Goal: Task Accomplishment & Management: Manage account settings

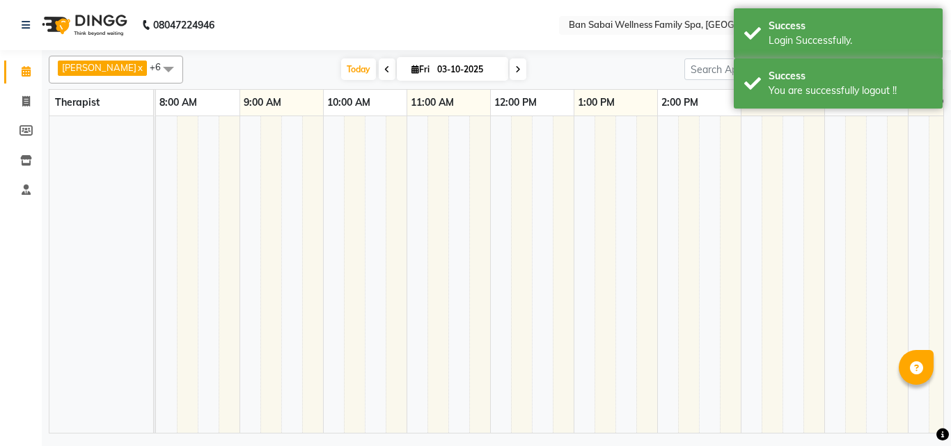
select select "en"
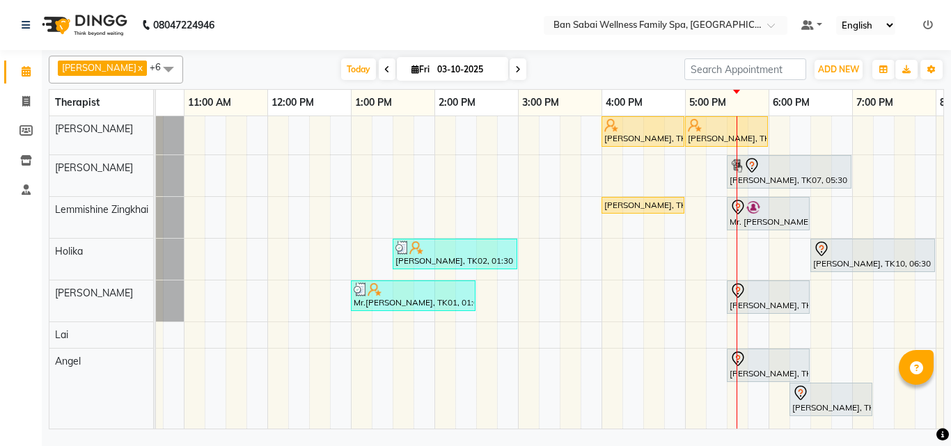
scroll to position [0, 129]
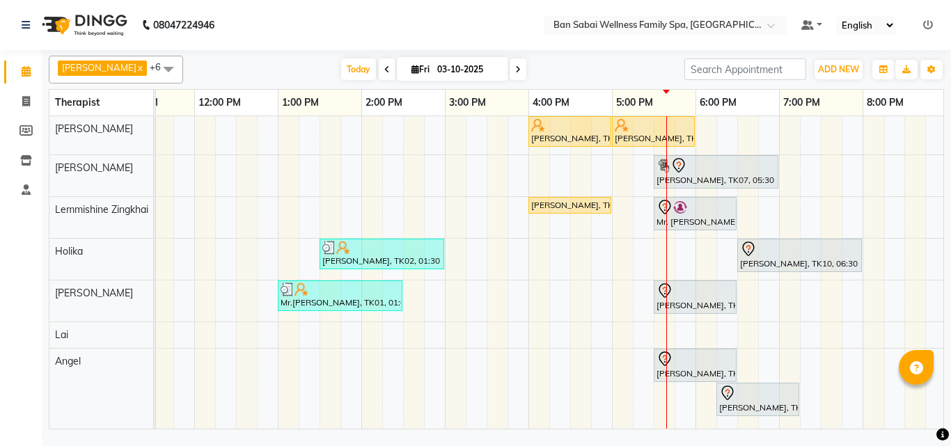
click at [515, 68] on icon at bounding box center [518, 69] width 6 height 8
type input "04-10-2025"
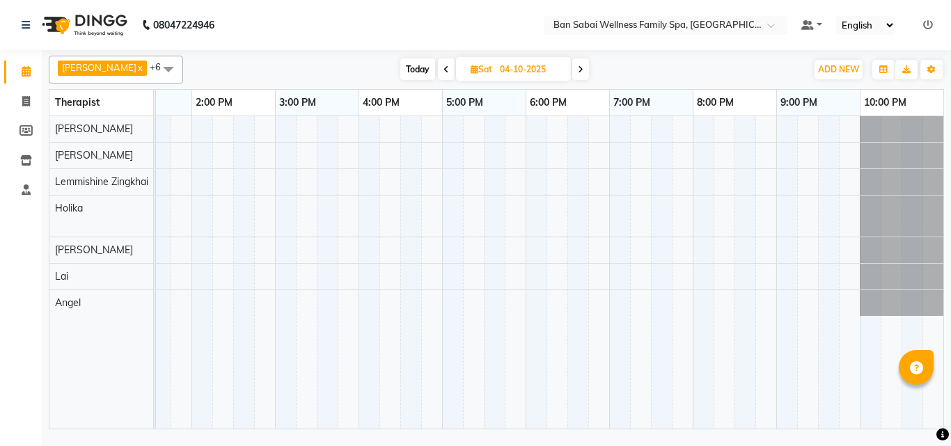
scroll to position [0, 0]
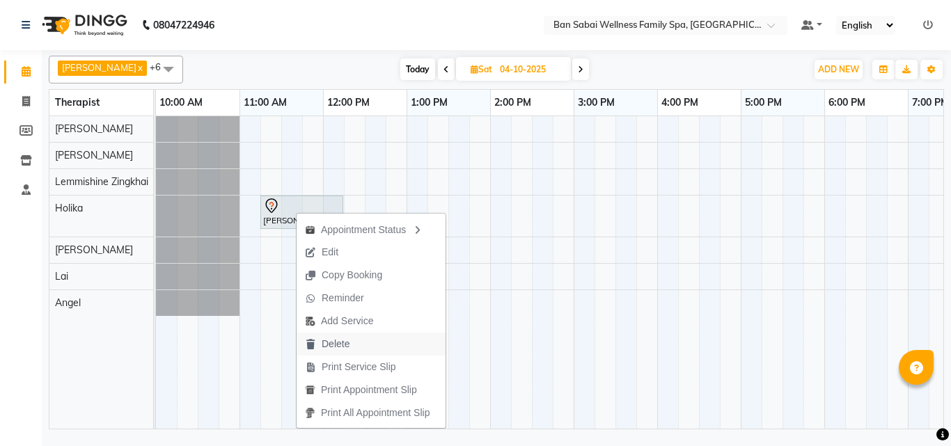
click at [344, 341] on span "Delete" at bounding box center [336, 344] width 28 height 15
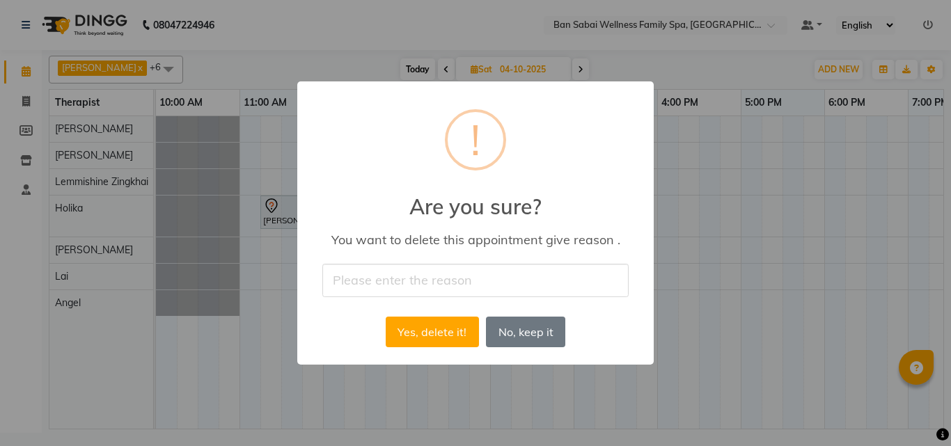
click at [407, 277] on input "text" at bounding box center [475, 280] width 306 height 33
type input "he will call back"
click at [432, 334] on button "Yes, delete it!" at bounding box center [432, 332] width 93 height 31
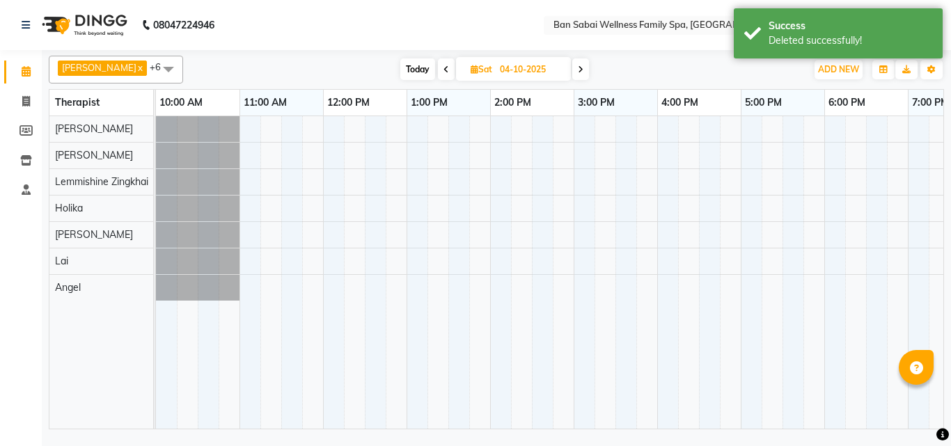
click at [405, 70] on span "Today" at bounding box center [418, 70] width 35 height 22
type input "03-10-2025"
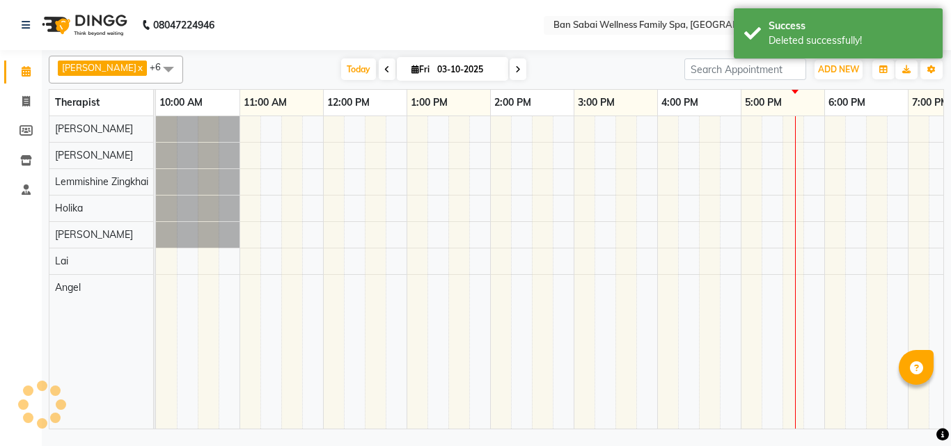
scroll to position [0, 299]
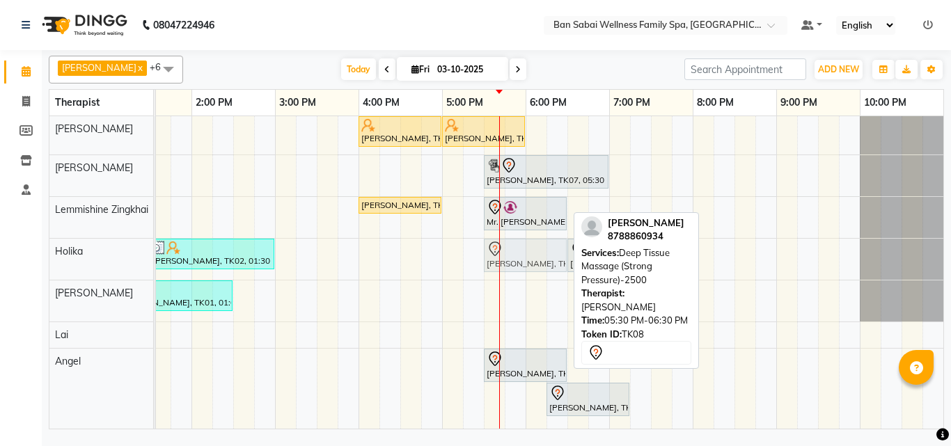
drag, startPoint x: 529, startPoint y: 293, endPoint x: 524, endPoint y: 255, distance: 38.6
click at [524, 255] on tbody "[PERSON_NAME], TK05, 04:00 PM-05:00 PM, Thai/Dry/Sports Massage(Strong Pressure…" at bounding box center [400, 270] width 1087 height 308
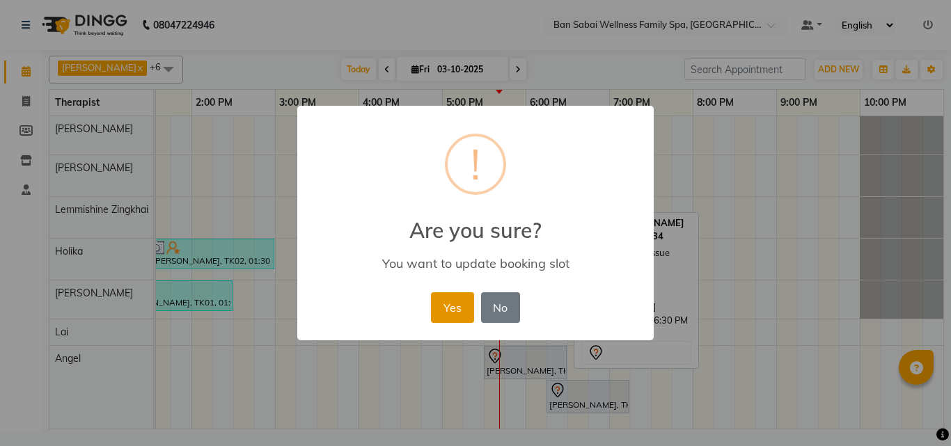
click at [449, 316] on button "Yes" at bounding box center [452, 308] width 42 height 31
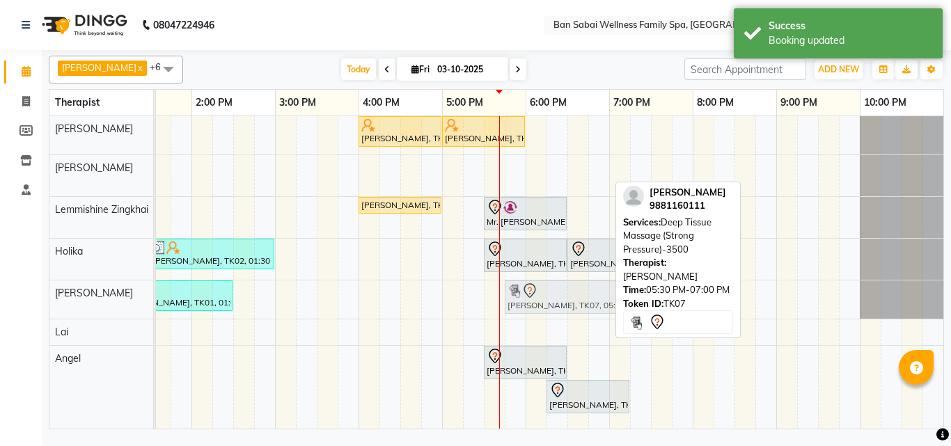
drag, startPoint x: 518, startPoint y: 171, endPoint x: 528, endPoint y: 303, distance: 132.1
click at [533, 305] on tbody "[PERSON_NAME], TK05, 04:00 PM-05:00 PM, Thai/Dry/Sports Massage(Strong Pressure…" at bounding box center [400, 268] width 1087 height 305
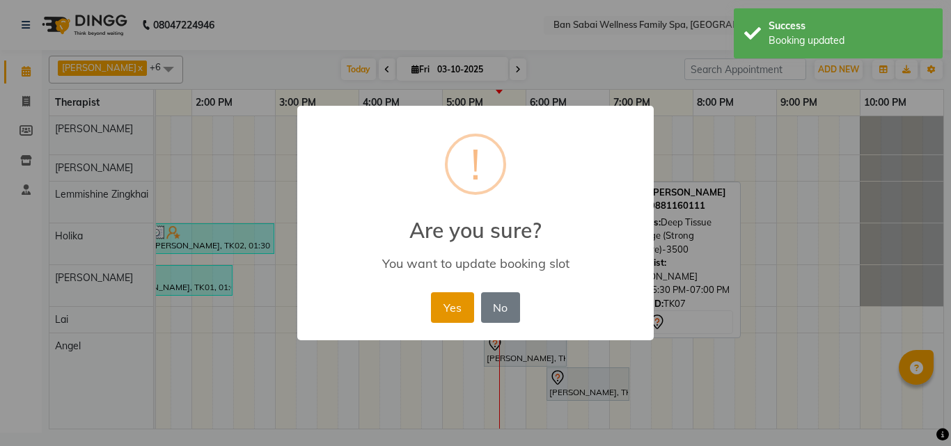
click at [462, 316] on button "Yes" at bounding box center [452, 308] width 42 height 31
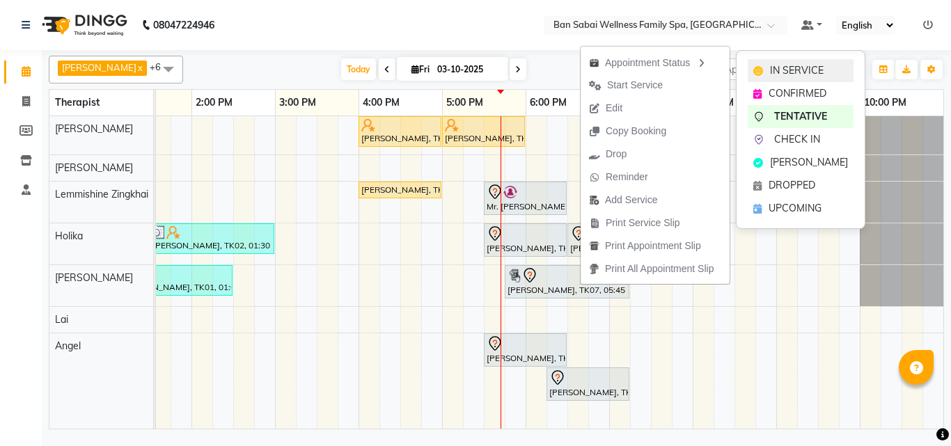
click at [800, 68] on span "IN SERVICE" at bounding box center [797, 70] width 54 height 15
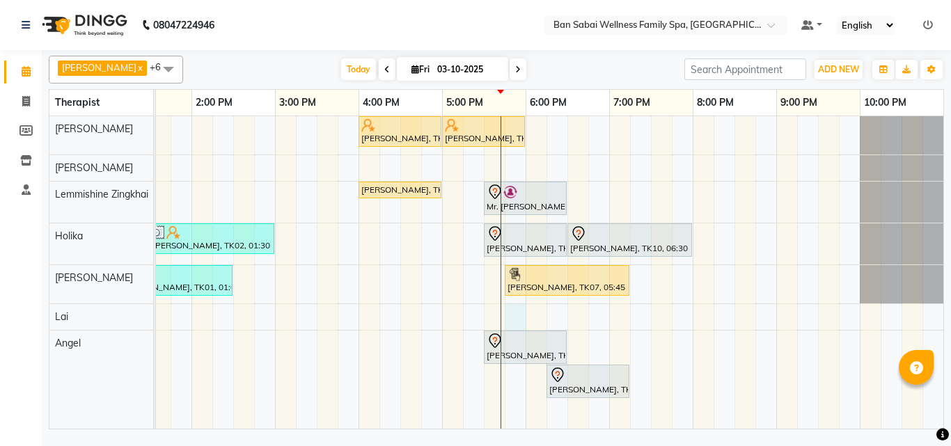
click at [513, 316] on div "[PERSON_NAME], TK05, 04:00 PM-05:00 PM, Thai/Dry/Sports Massage(Strong Pressure…" at bounding box center [400, 272] width 1087 height 313
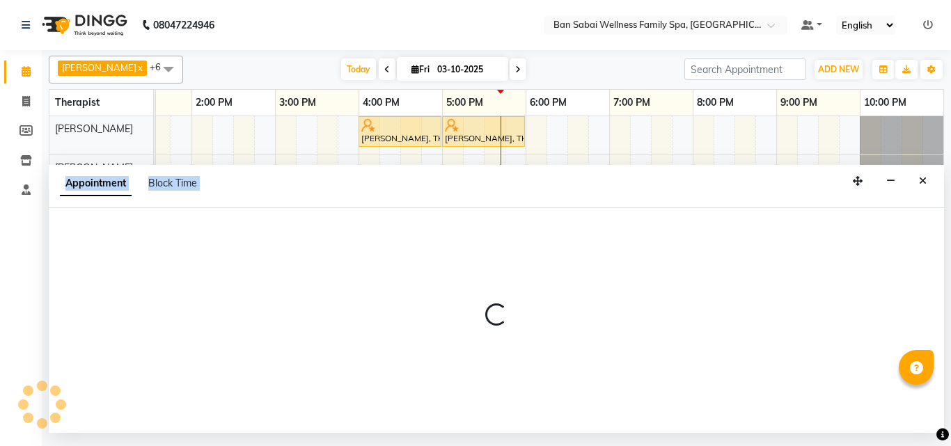
click at [513, 316] on p at bounding box center [497, 316] width 896 height 24
select select "90338"
select select "tentative"
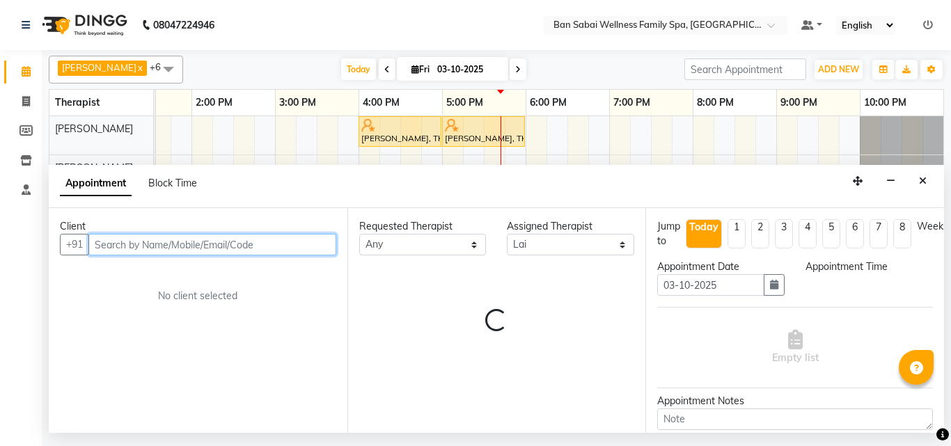
select select "1065"
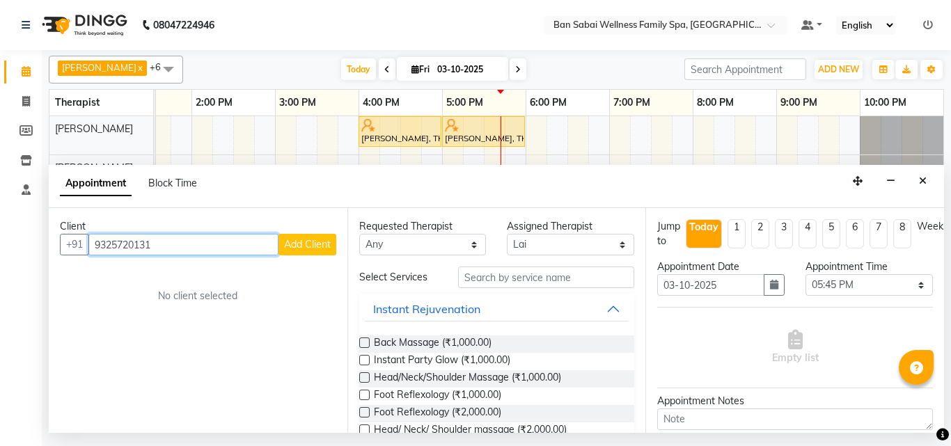
type input "9325720131"
click at [297, 249] on span "Add Client" at bounding box center [307, 244] width 47 height 13
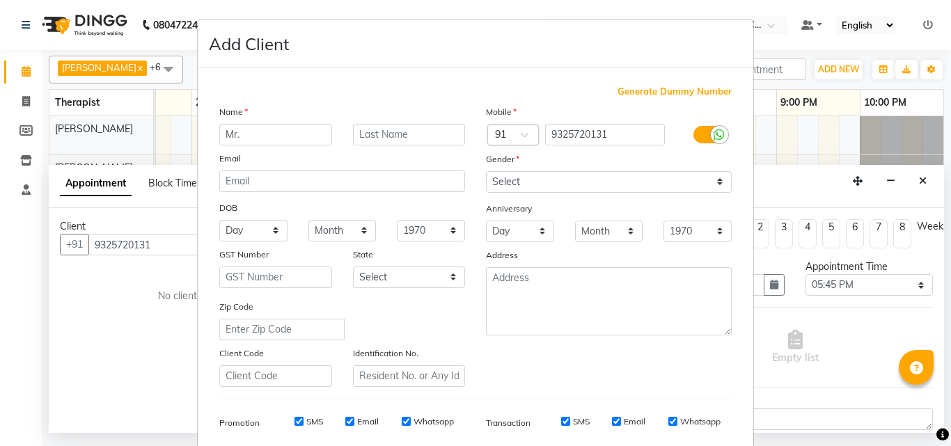
type input "Mr."
click at [410, 132] on input "text" at bounding box center [409, 135] width 113 height 22
type input "Sumit"
drag, startPoint x: 718, startPoint y: 183, endPoint x: 653, endPoint y: 189, distance: 65.7
click at [718, 183] on select "Select [DEMOGRAPHIC_DATA] [DEMOGRAPHIC_DATA] Other Prefer Not To Say" at bounding box center [609, 182] width 246 height 22
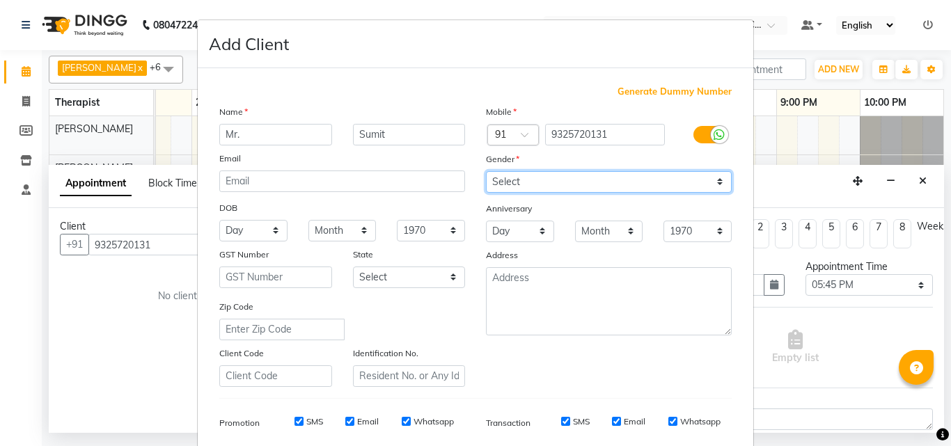
select select "[DEMOGRAPHIC_DATA]"
click at [486, 171] on select "Select [DEMOGRAPHIC_DATA] [DEMOGRAPHIC_DATA] Other Prefer Not To Say" at bounding box center [609, 182] width 246 height 22
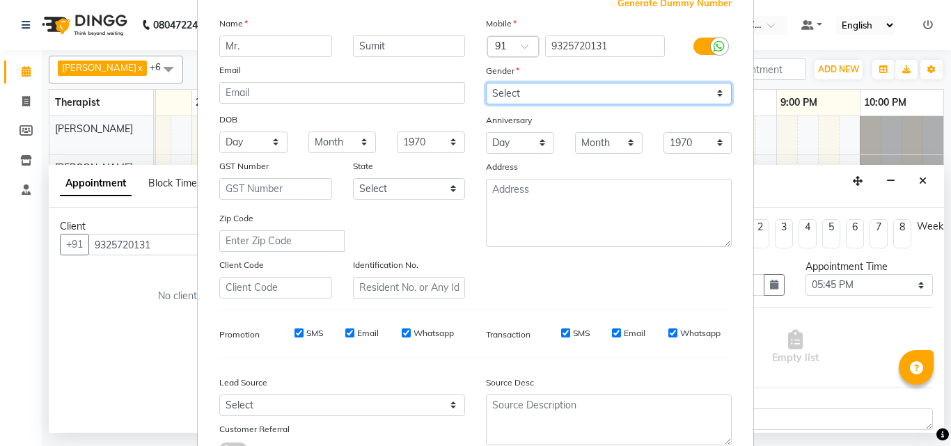
scroll to position [196, 0]
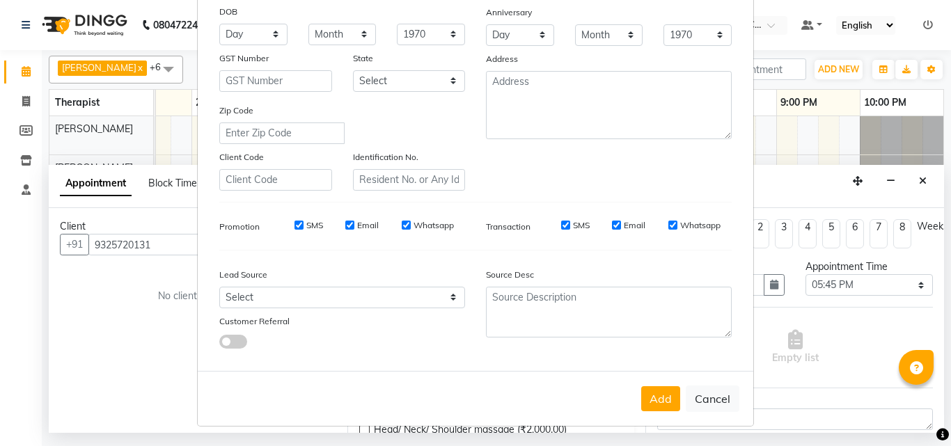
click at [414, 228] on label "Whatsapp" at bounding box center [434, 225] width 40 height 13
click at [411, 228] on input "Whatsapp" at bounding box center [406, 225] width 9 height 9
checkbox input "false"
click at [363, 228] on label "Email" at bounding box center [368, 225] width 22 height 13
click at [355, 228] on input "Email" at bounding box center [349, 225] width 9 height 9
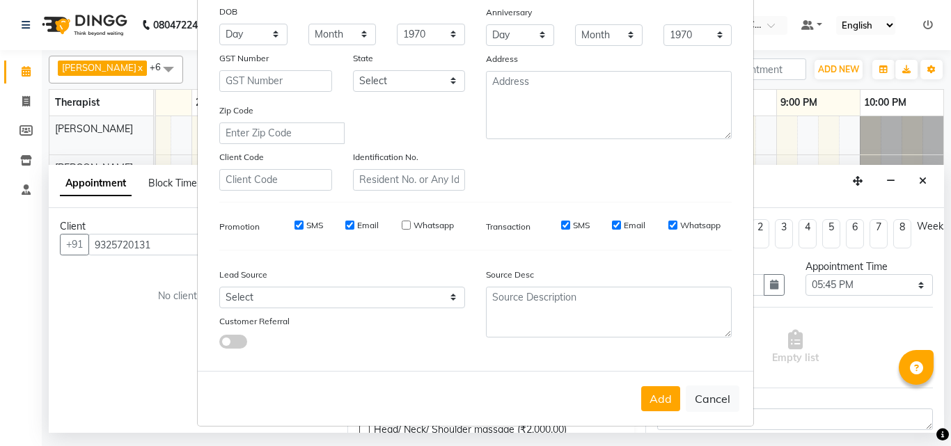
checkbox input "false"
click at [295, 224] on input "SMS" at bounding box center [299, 225] width 9 height 9
checkbox input "false"
click at [664, 396] on button "Add" at bounding box center [661, 399] width 39 height 25
type input "93******31"
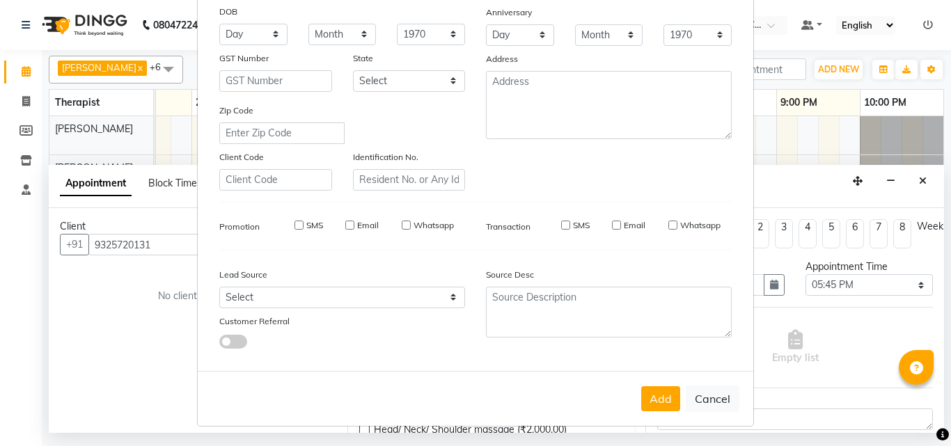
select select
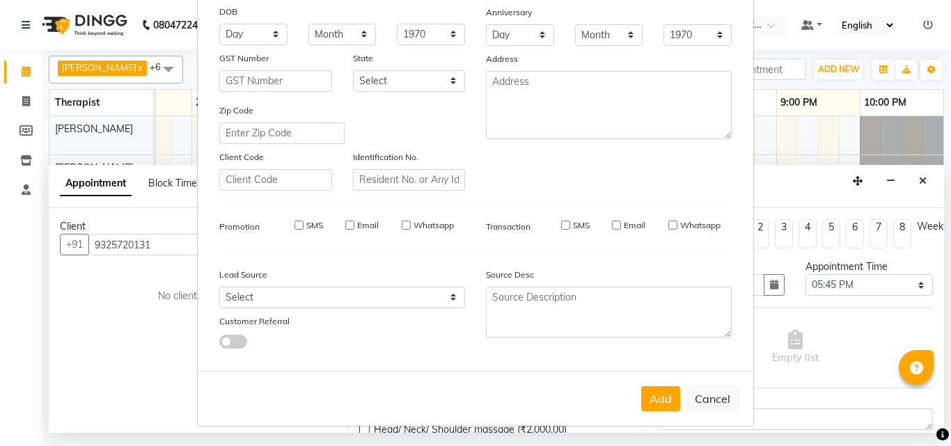
select select
checkbox input "false"
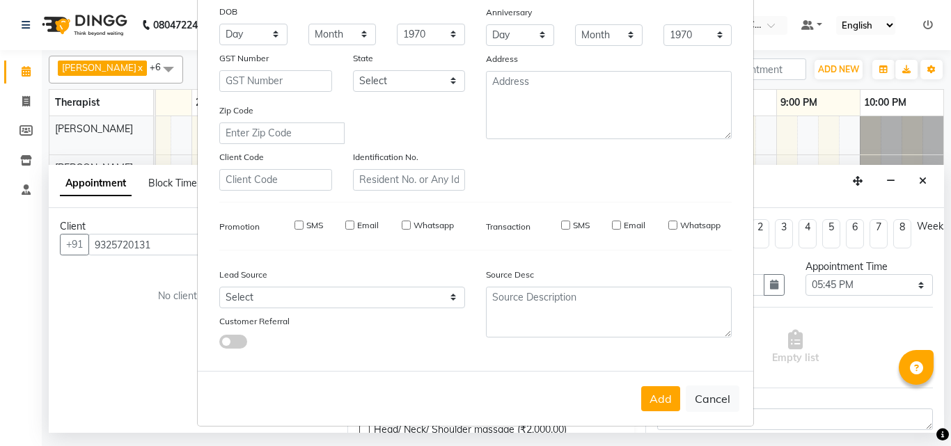
checkbox input "false"
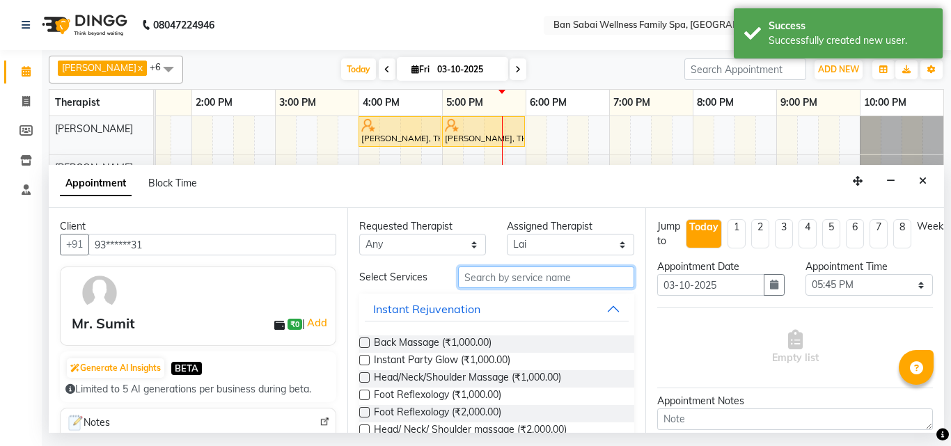
click at [573, 277] on input "text" at bounding box center [546, 278] width 177 height 22
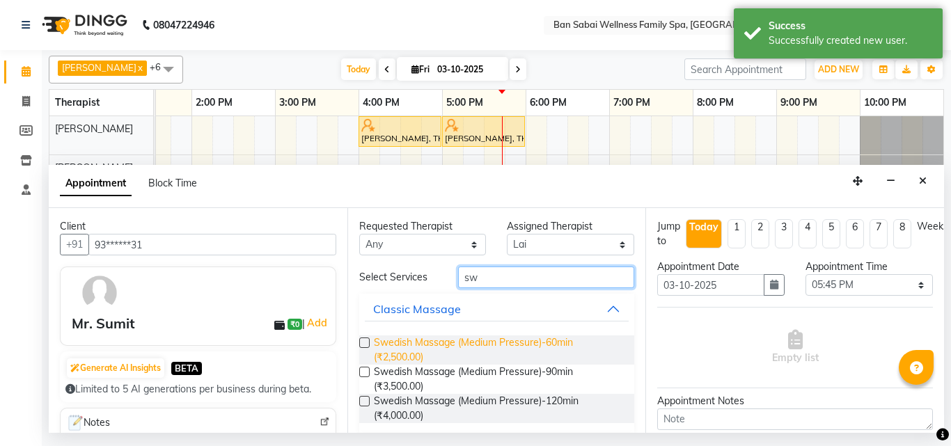
type input "sw"
click at [424, 348] on span "Swedish Massage (Medium Pressure)-60min (₹2,500.00)" at bounding box center [499, 350] width 250 height 29
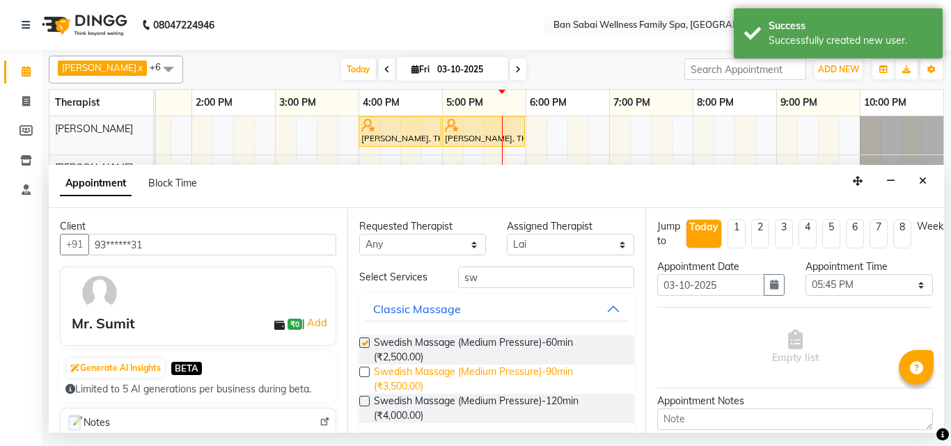
checkbox input "false"
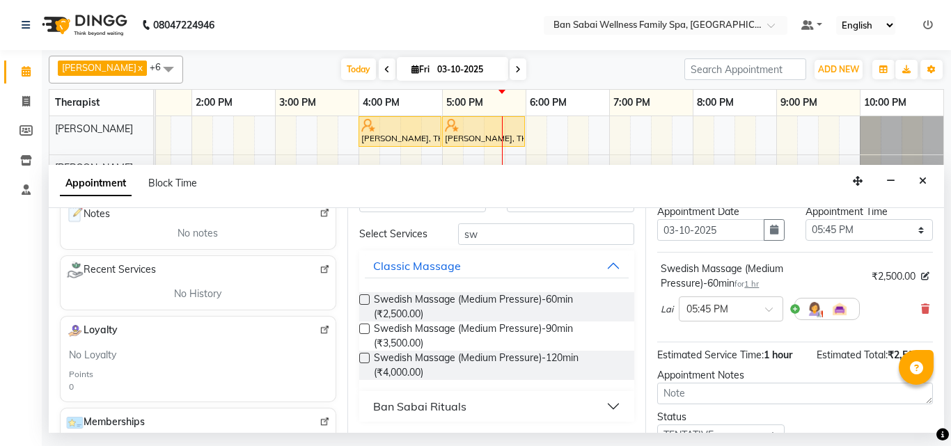
scroll to position [166, 0]
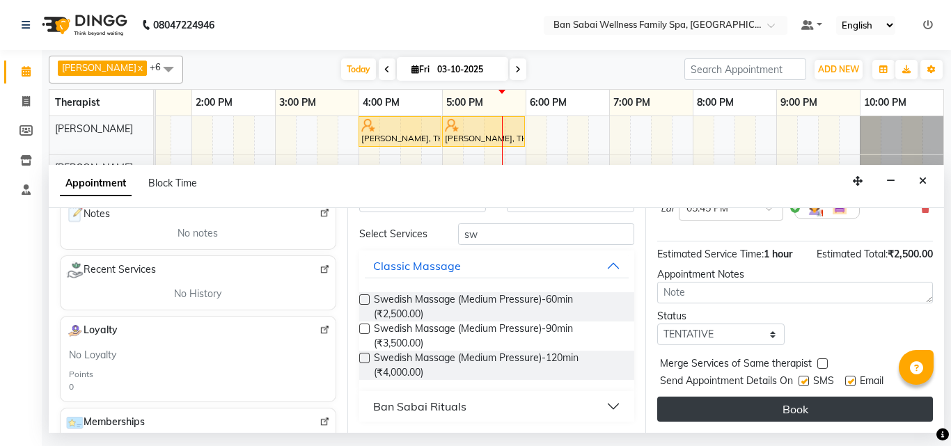
click at [821, 400] on button "Book" at bounding box center [796, 409] width 276 height 25
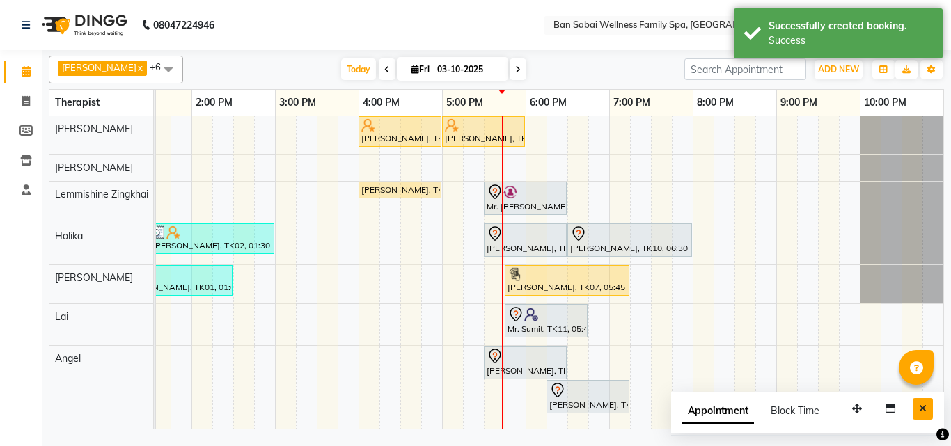
click at [930, 410] on button "Close" at bounding box center [923, 409] width 20 height 22
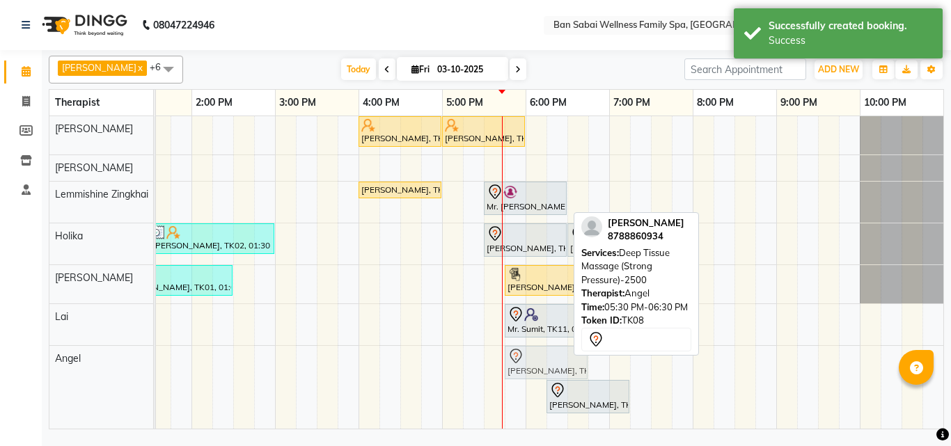
drag, startPoint x: 528, startPoint y: 373, endPoint x: 543, endPoint y: 373, distance: 14.6
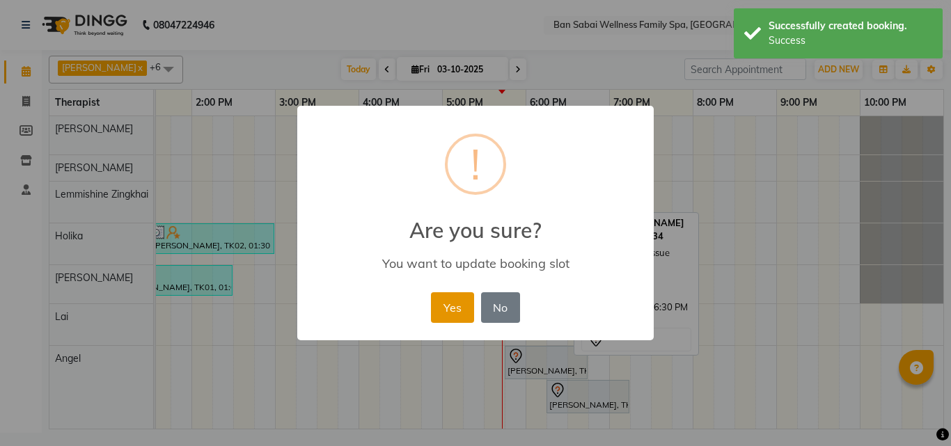
click at [442, 307] on button "Yes" at bounding box center [452, 308] width 42 height 31
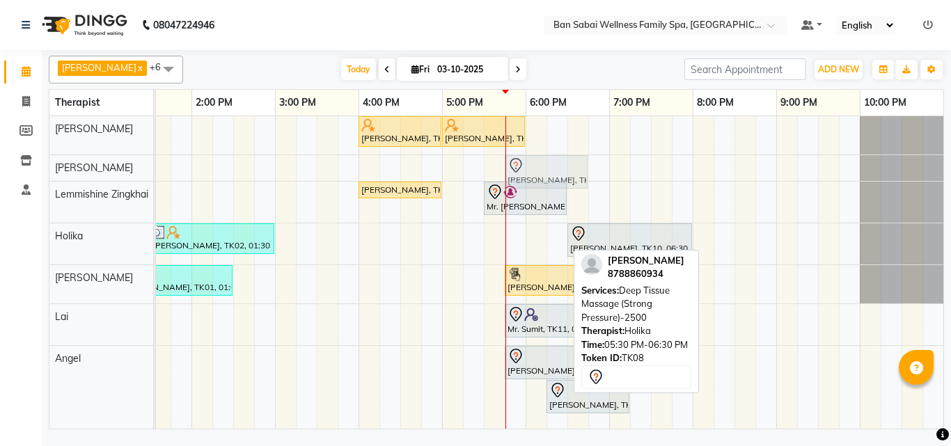
drag, startPoint x: 520, startPoint y: 240, endPoint x: 531, endPoint y: 169, distance: 71.2
click at [531, 169] on tbody "[PERSON_NAME], TK05, 04:00 PM-05:00 PM, Thai/Dry/Sports Massage(Strong Pressure…" at bounding box center [400, 268] width 1087 height 305
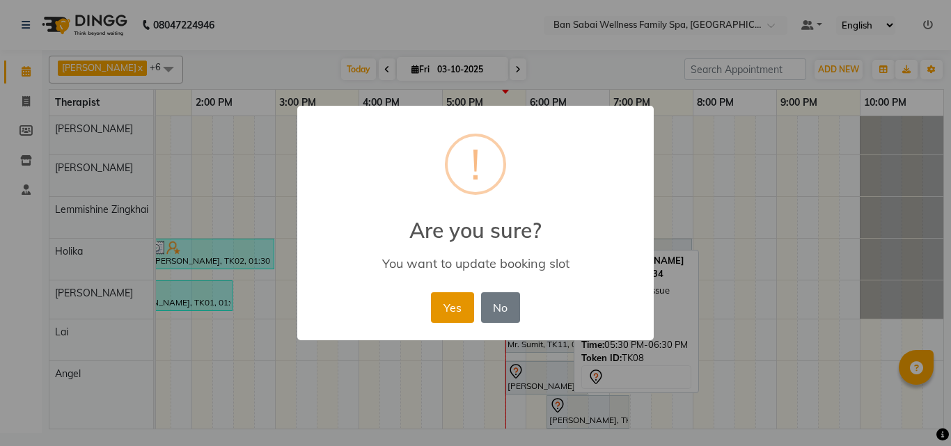
click at [460, 306] on button "Yes" at bounding box center [452, 308] width 42 height 31
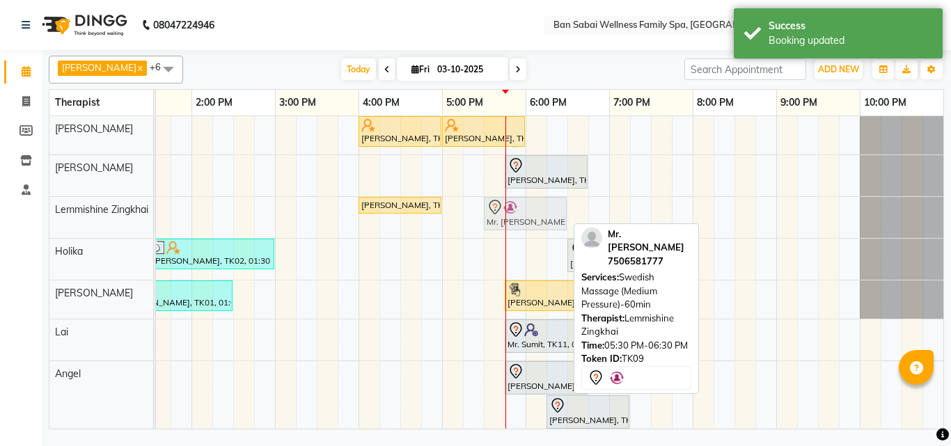
drag, startPoint x: 531, startPoint y: 217, endPoint x: 537, endPoint y: 221, distance: 7.5
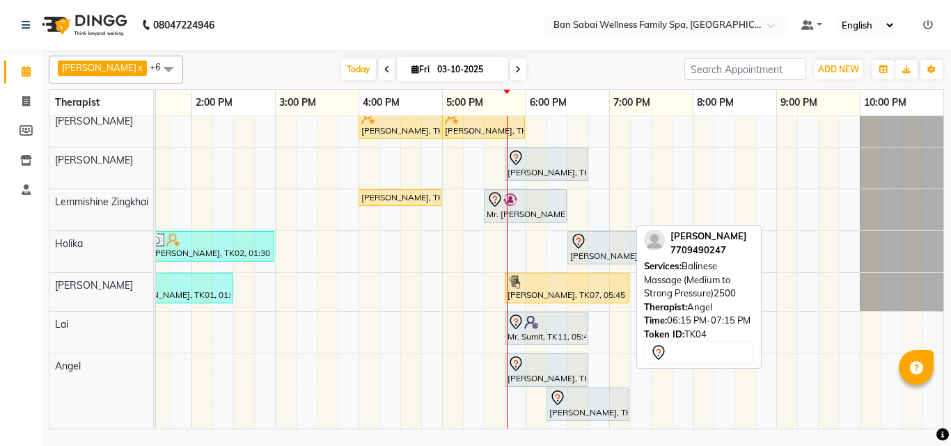
scroll to position [18, 0]
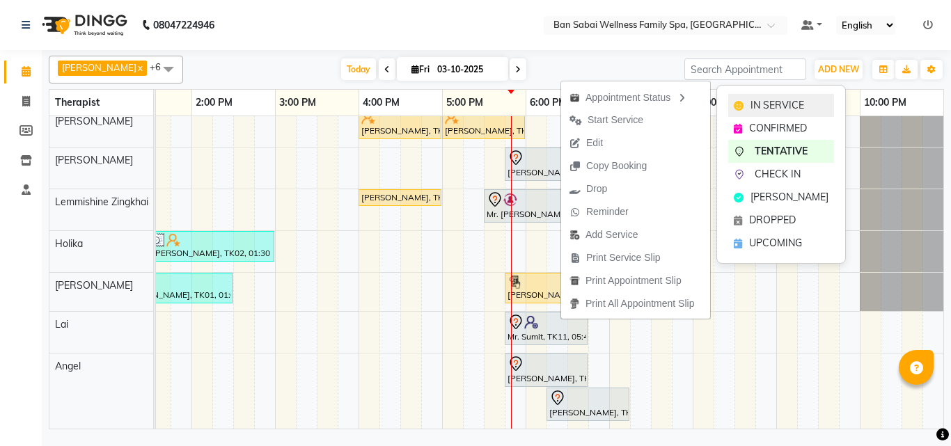
click at [756, 105] on span "IN SERVICE" at bounding box center [778, 105] width 54 height 15
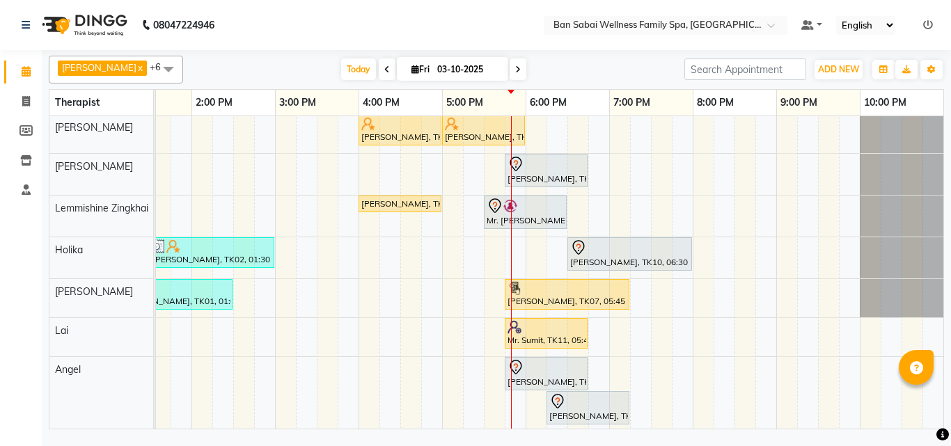
scroll to position [0, 0]
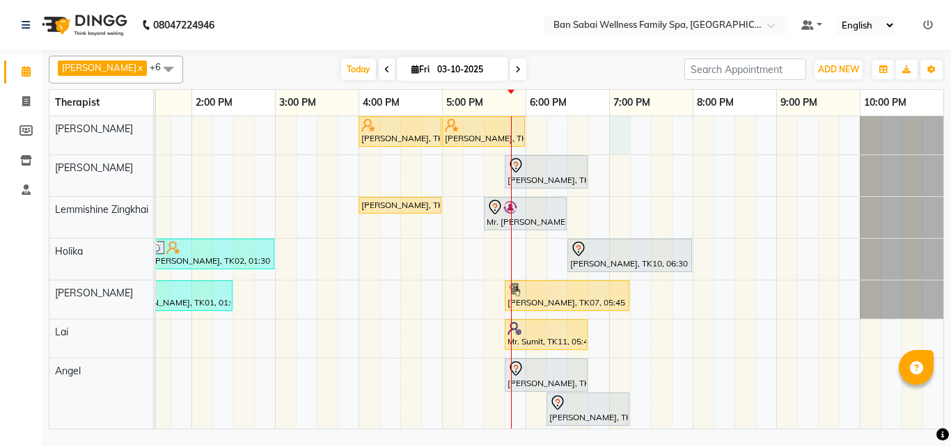
click at [621, 131] on div "[PERSON_NAME], TK05, 04:00 PM-05:00 PM, Thai/Dry/Sports Massage(Strong Pressure…" at bounding box center [400, 275] width 1087 height 318
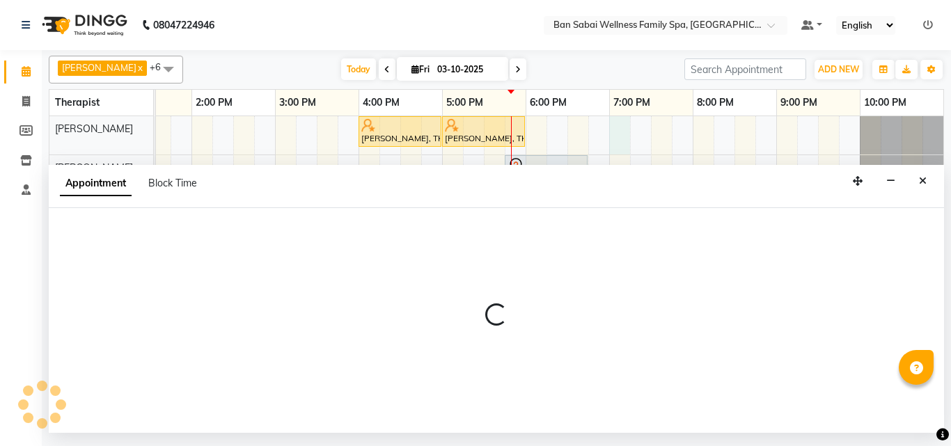
select select "78163"
select select "1140"
select select "tentative"
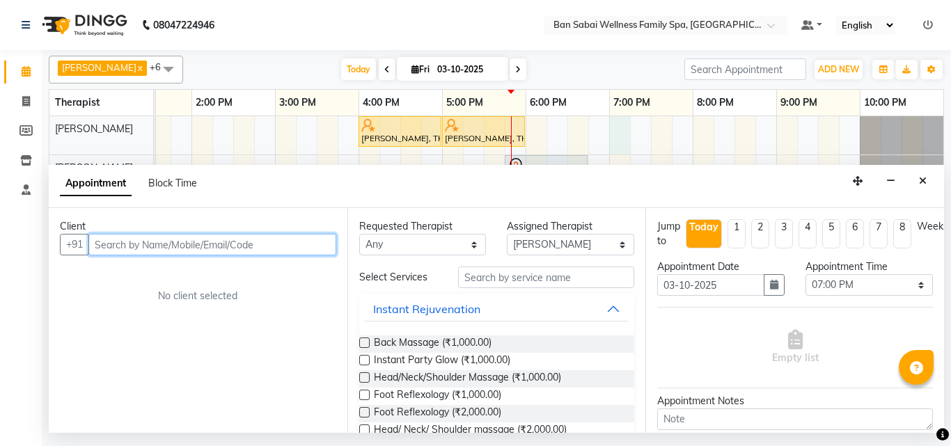
click at [279, 244] on input "text" at bounding box center [212, 245] width 248 height 22
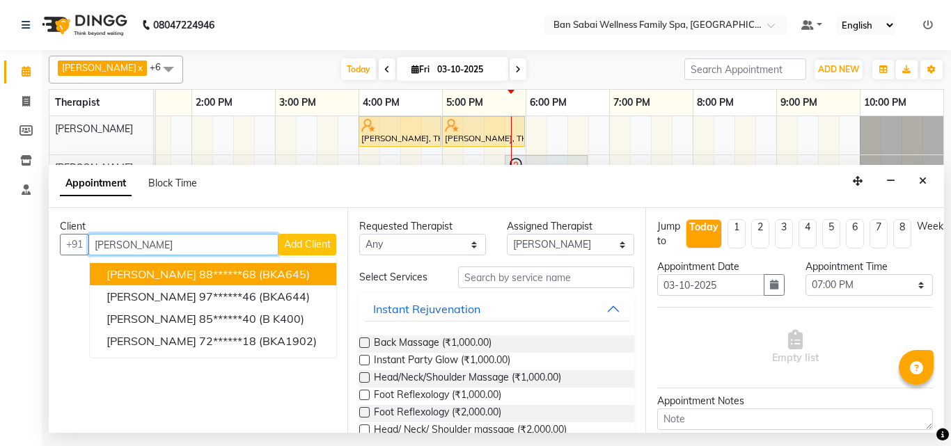
click at [303, 277] on span "(BKA645)" at bounding box center [284, 274] width 51 height 14
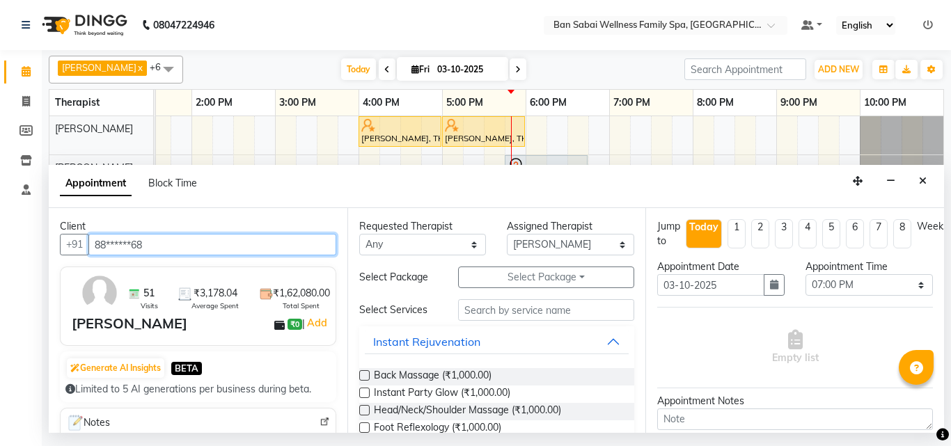
type input "88******68"
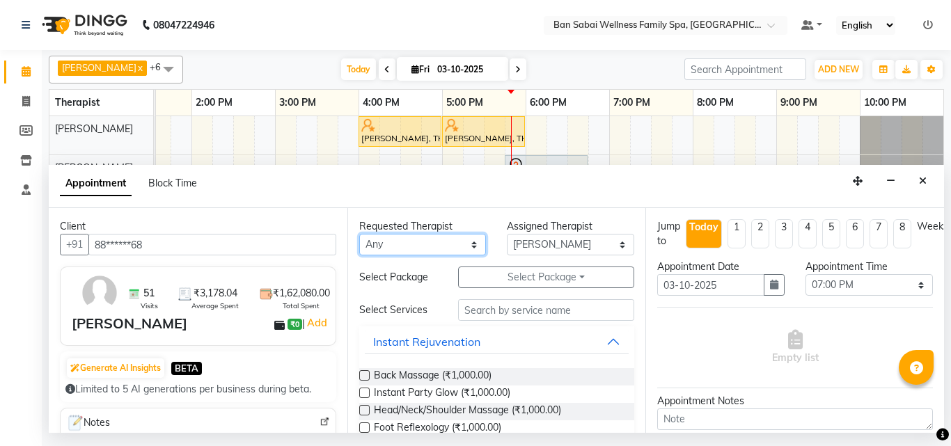
click at [468, 247] on select "Any [PERSON_NAME] [PERSON_NAME] [PERSON_NAME] Lemmishine Zingkhai Rinsit [PERSO…" at bounding box center [422, 245] width 127 height 22
select select "78163"
click at [359, 234] on select "Any [PERSON_NAME] [PERSON_NAME] [PERSON_NAME] Lemmishine Zingkhai Rinsit [PERSO…" at bounding box center [422, 245] width 127 height 22
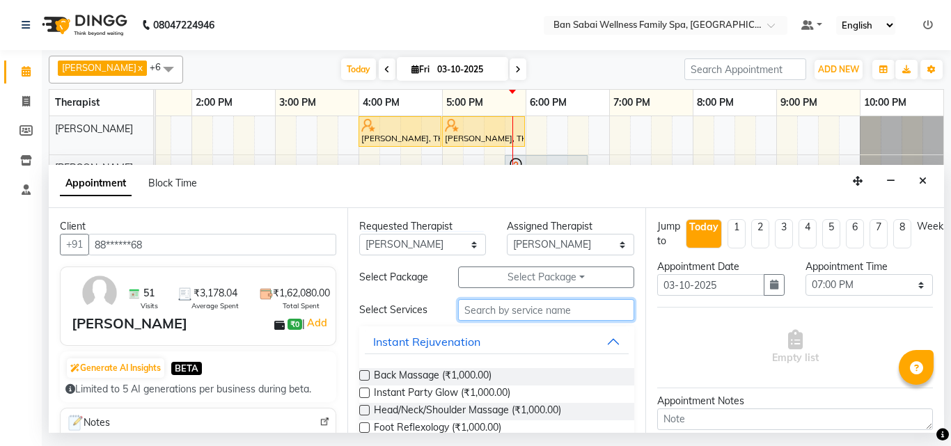
click at [572, 309] on input "text" at bounding box center [546, 311] width 177 height 22
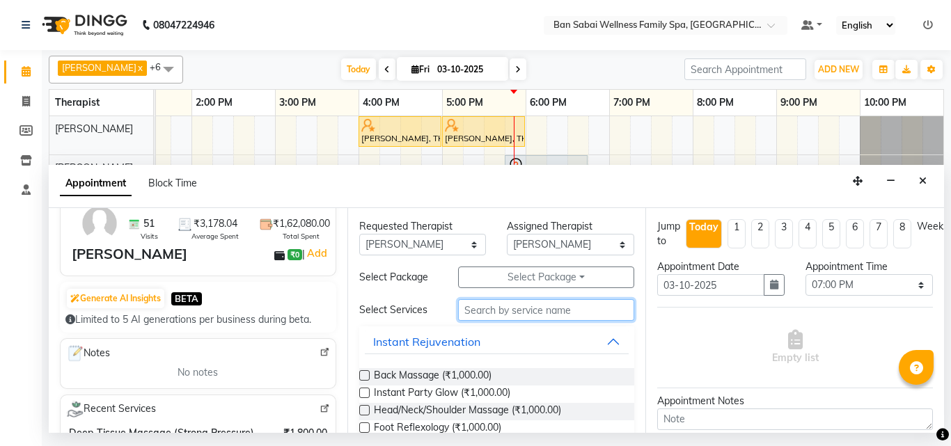
click at [516, 313] on input "text" at bounding box center [546, 311] width 177 height 22
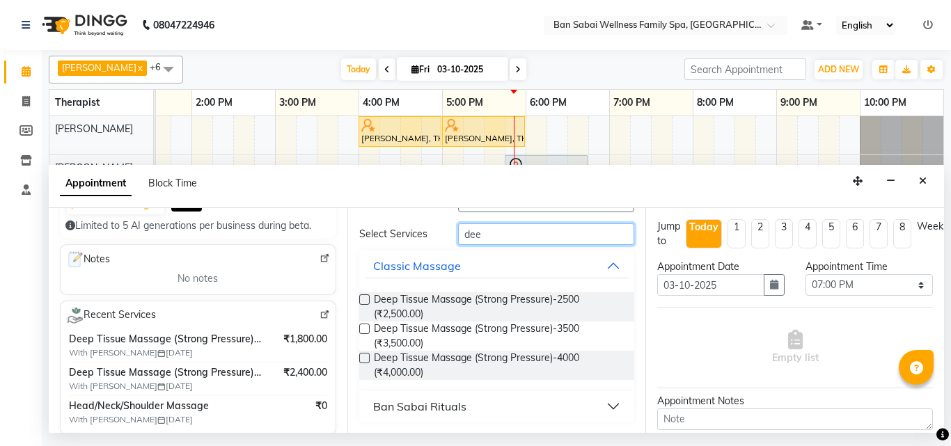
scroll to position [209, 0]
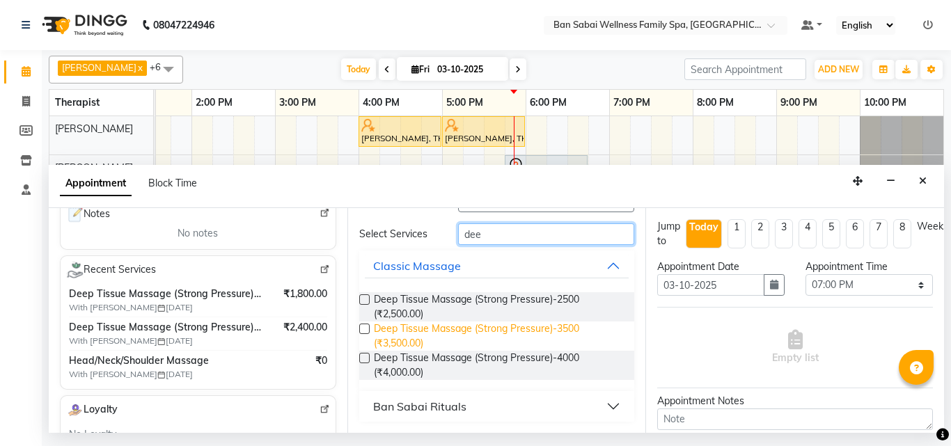
type input "dee"
click at [426, 334] on span "Deep Tissue Massage (Strong Pressure)-3500 (₹3,500.00)" at bounding box center [499, 336] width 250 height 29
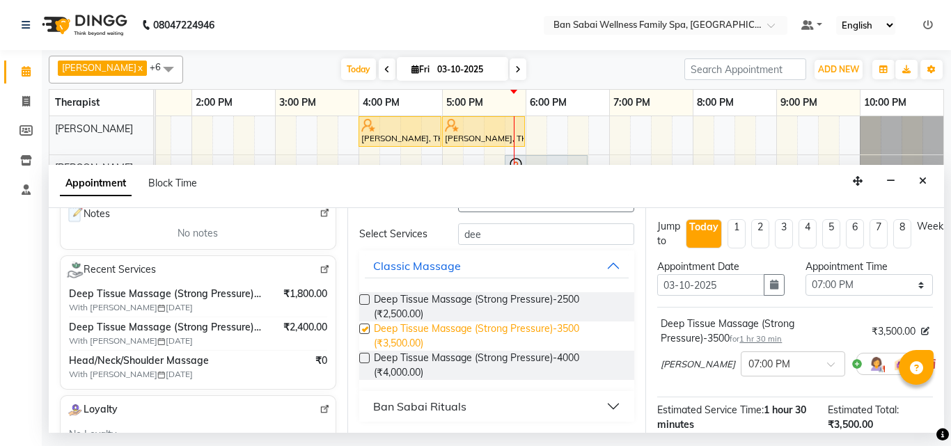
checkbox input "false"
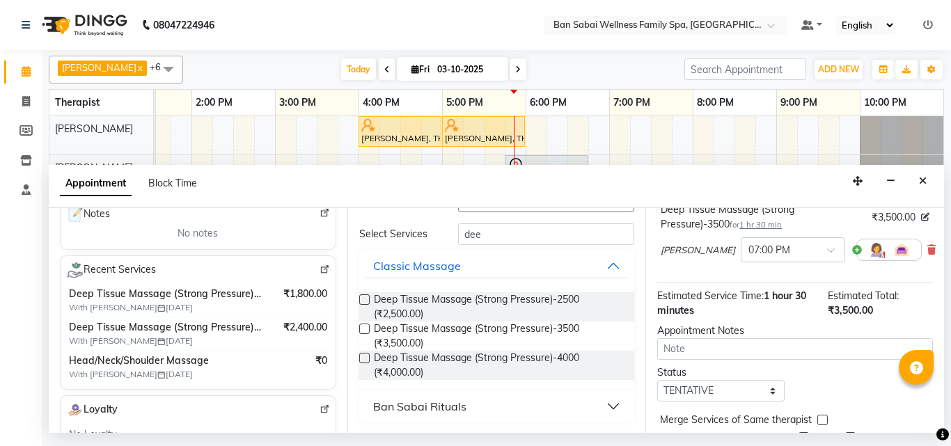
scroll to position [181, 0]
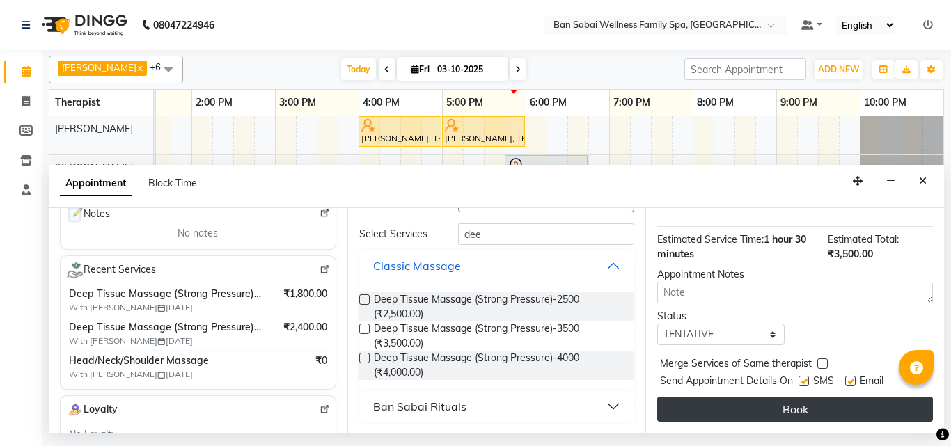
click at [834, 398] on button "Book" at bounding box center [796, 409] width 276 height 25
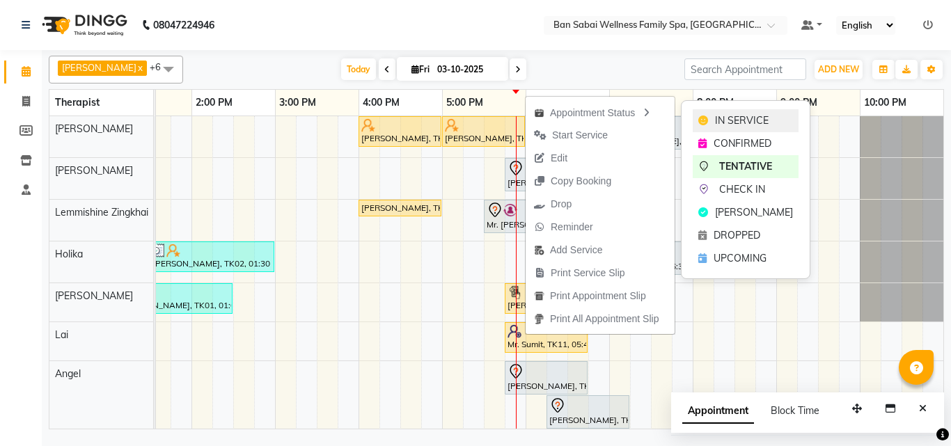
click at [783, 118] on div "IN SERVICE" at bounding box center [746, 120] width 106 height 23
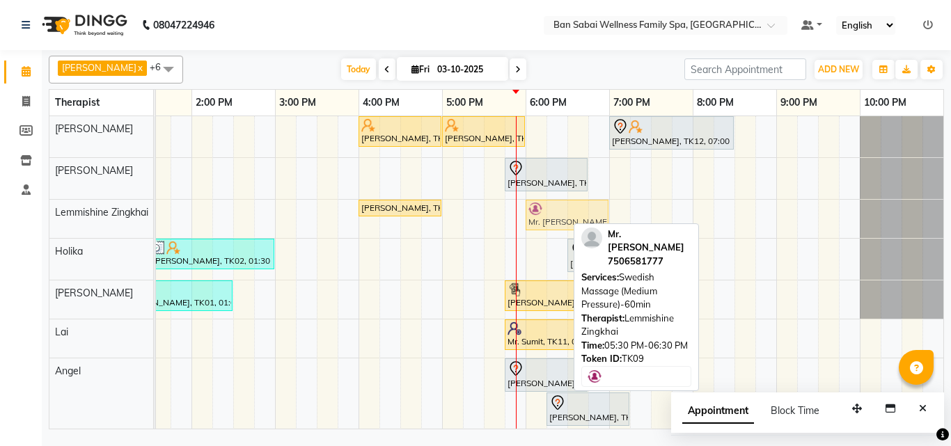
drag, startPoint x: 544, startPoint y: 214, endPoint x: 572, endPoint y: 218, distance: 28.2
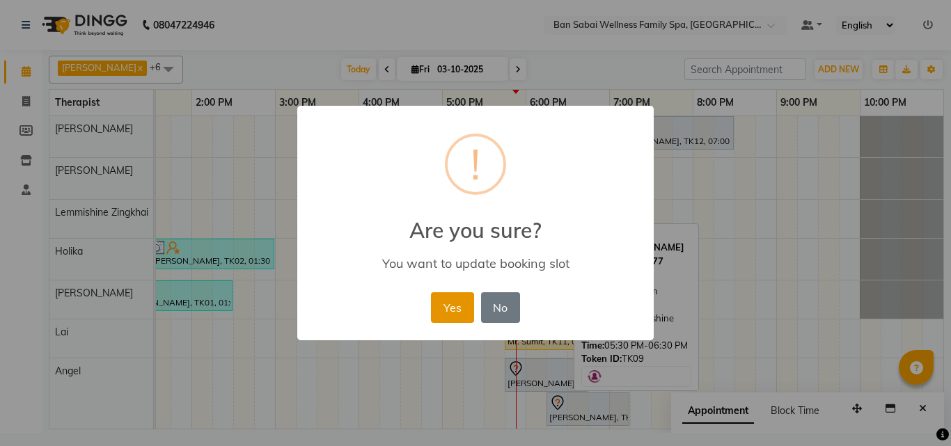
click at [464, 307] on button "Yes" at bounding box center [452, 308] width 42 height 31
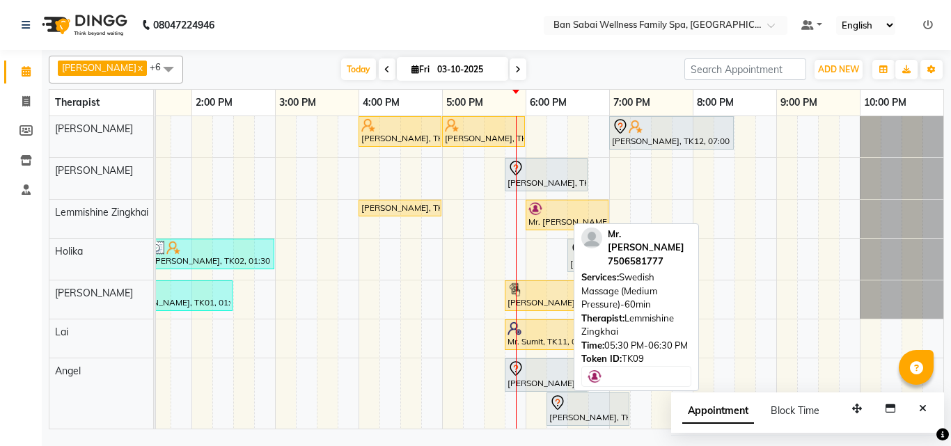
click at [499, 13] on nav "08047224946 Select Location × Ban Sabai Wellness Family Spa, Kalyani Nagar Defa…" at bounding box center [475, 25] width 951 height 50
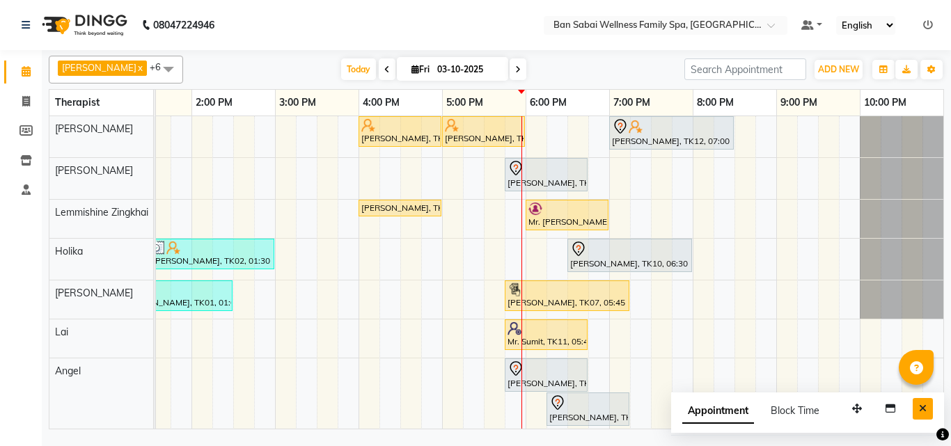
click at [928, 410] on button "Close" at bounding box center [923, 409] width 20 height 22
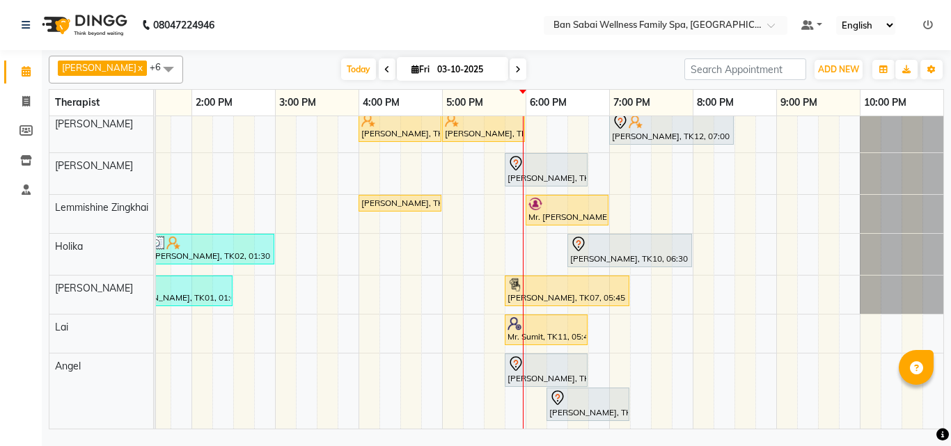
scroll to position [15, 0]
click at [938, 25] on ul "Default Panel My Panel English ENGLISH Español العربية मराठी हिंदी ગુજરાતી தமிழ…" at bounding box center [868, 25] width 146 height 19
click at [931, 26] on icon at bounding box center [929, 25] width 10 height 10
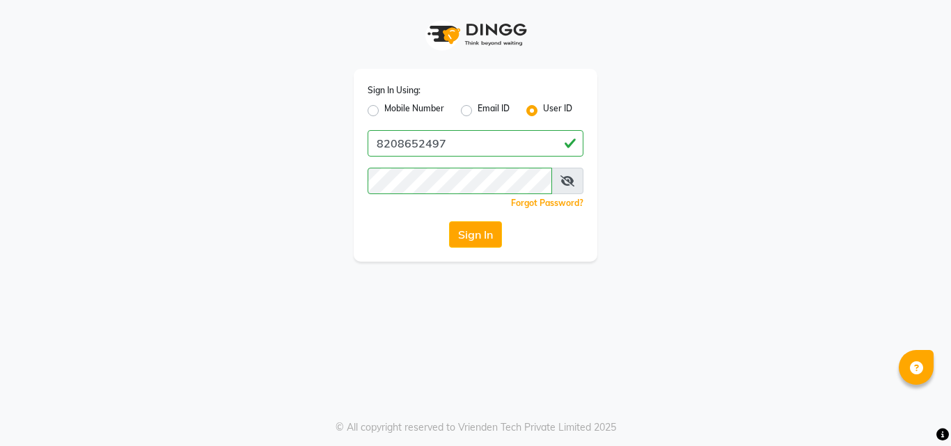
click at [417, 113] on label "Mobile Number" at bounding box center [414, 110] width 60 height 17
click at [394, 111] on input "Mobile Number" at bounding box center [388, 106] width 9 height 9
radio input "true"
radio input "false"
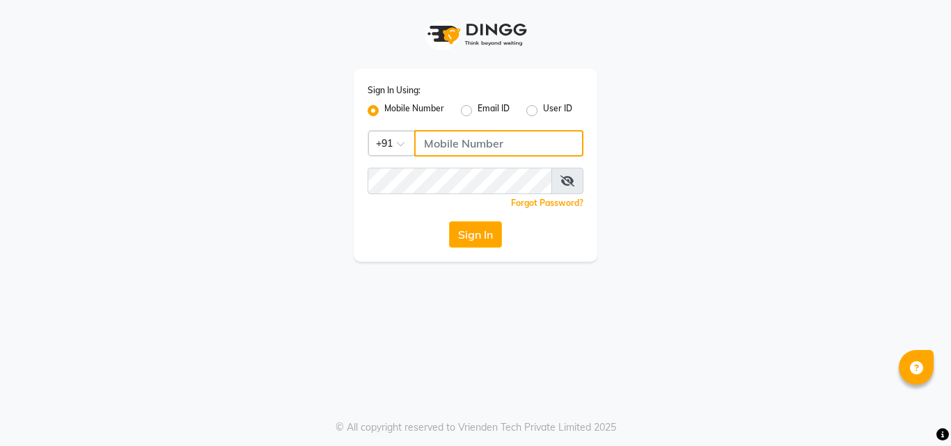
click at [446, 134] on input "Username" at bounding box center [498, 143] width 169 height 26
type input "7507461684"
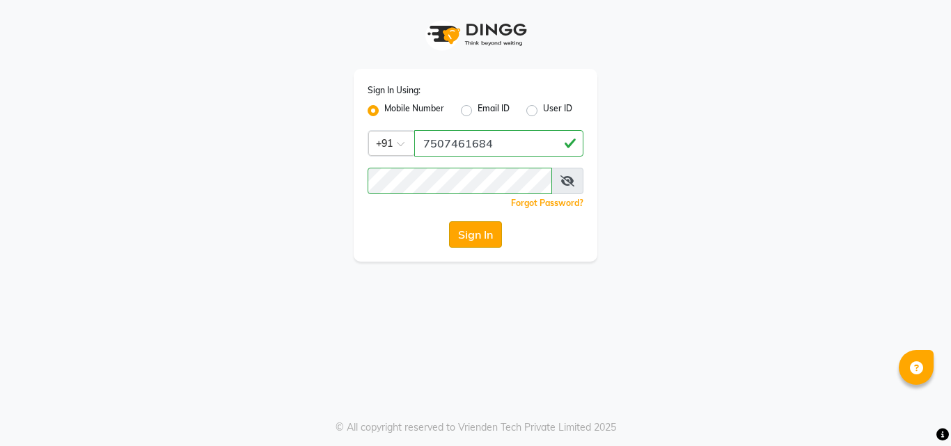
click at [485, 231] on button "Sign In" at bounding box center [475, 234] width 53 height 26
